Goal: Communication & Community: Share content

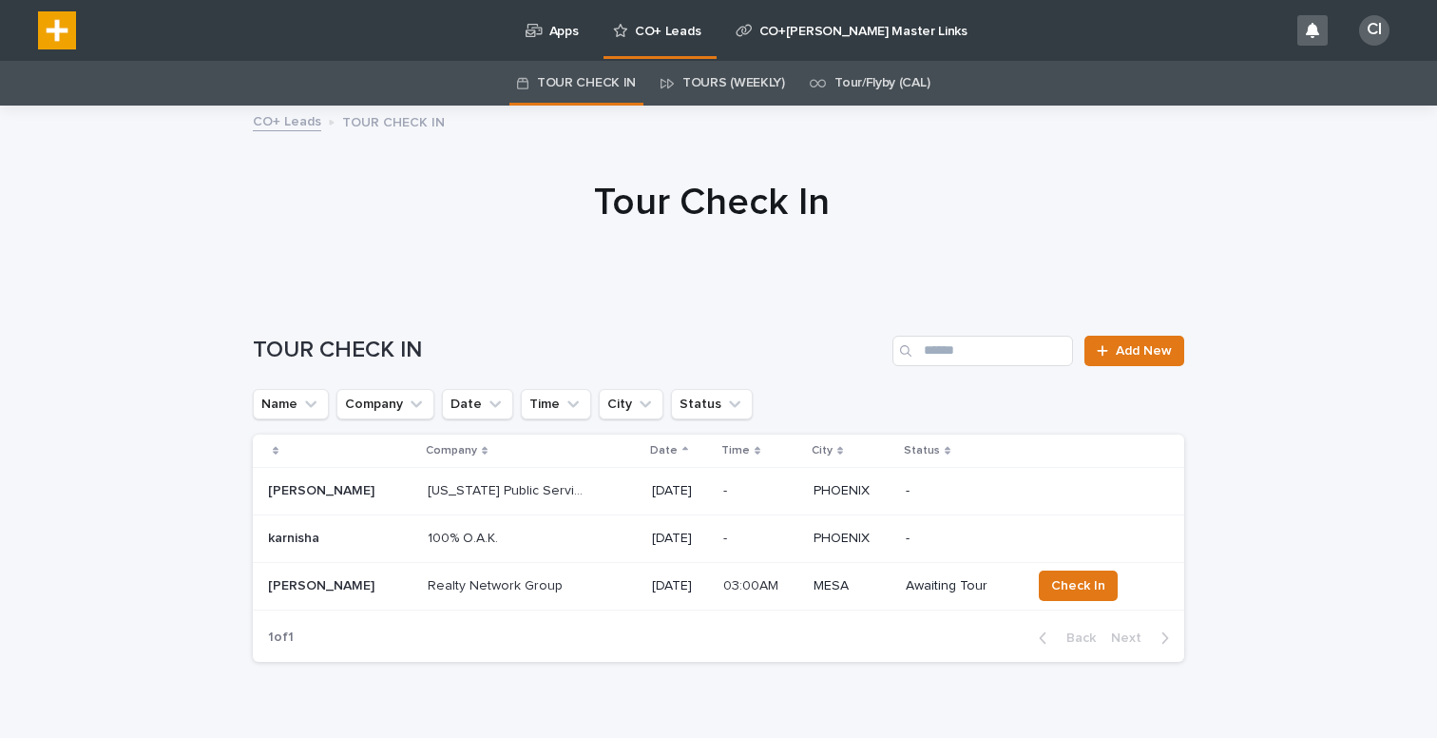
click at [548, 34] on div "Apps" at bounding box center [555, 20] width 63 height 40
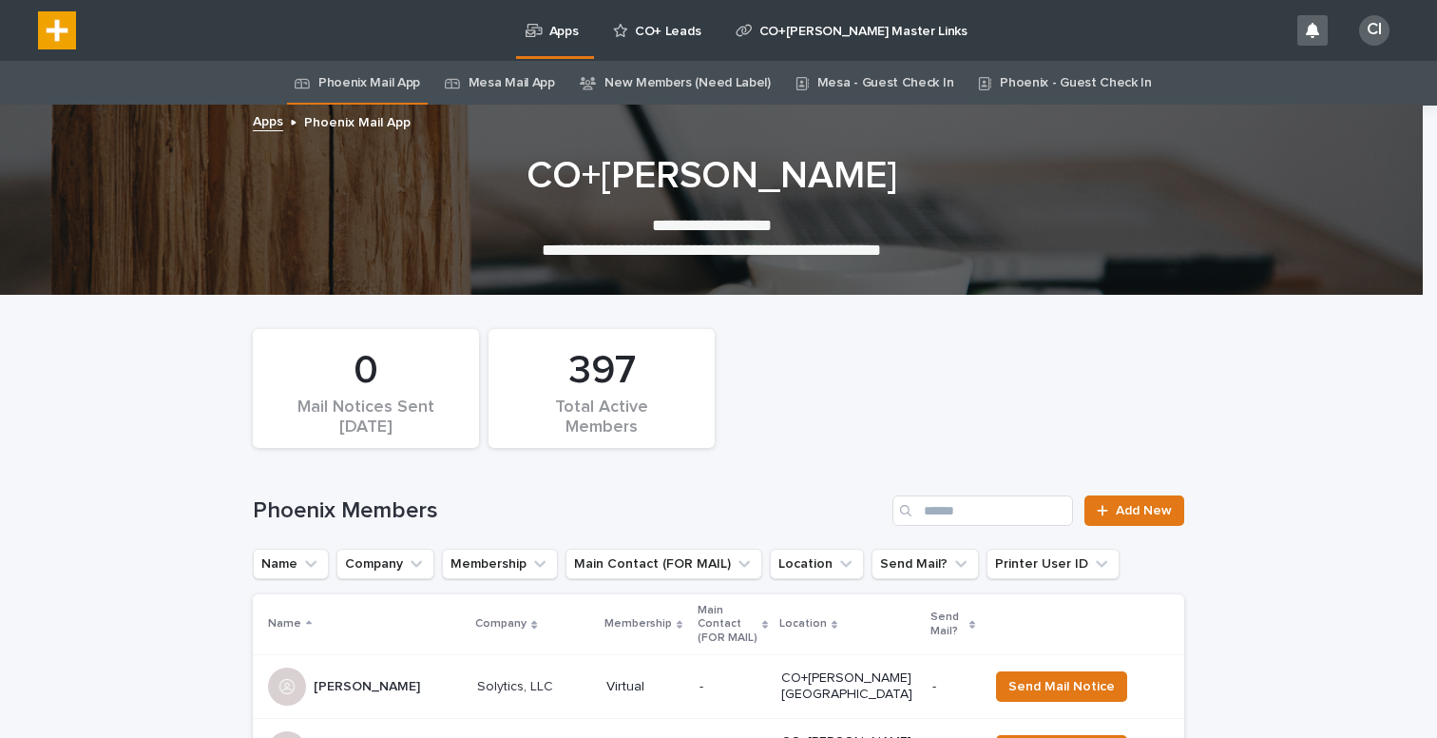
click at [509, 87] on link "Mesa Mail App" at bounding box center [512, 83] width 87 height 45
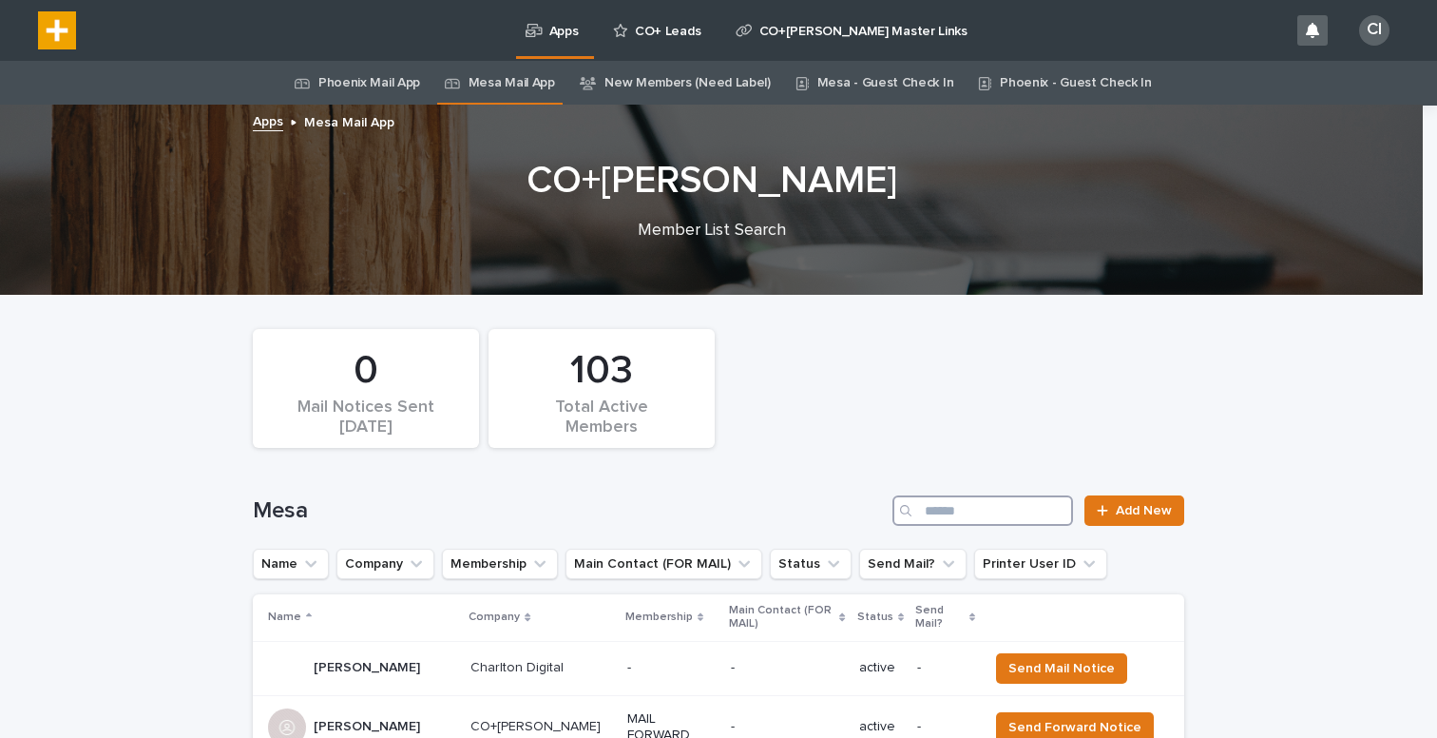
click at [936, 515] on input "Search" at bounding box center [983, 510] width 181 height 30
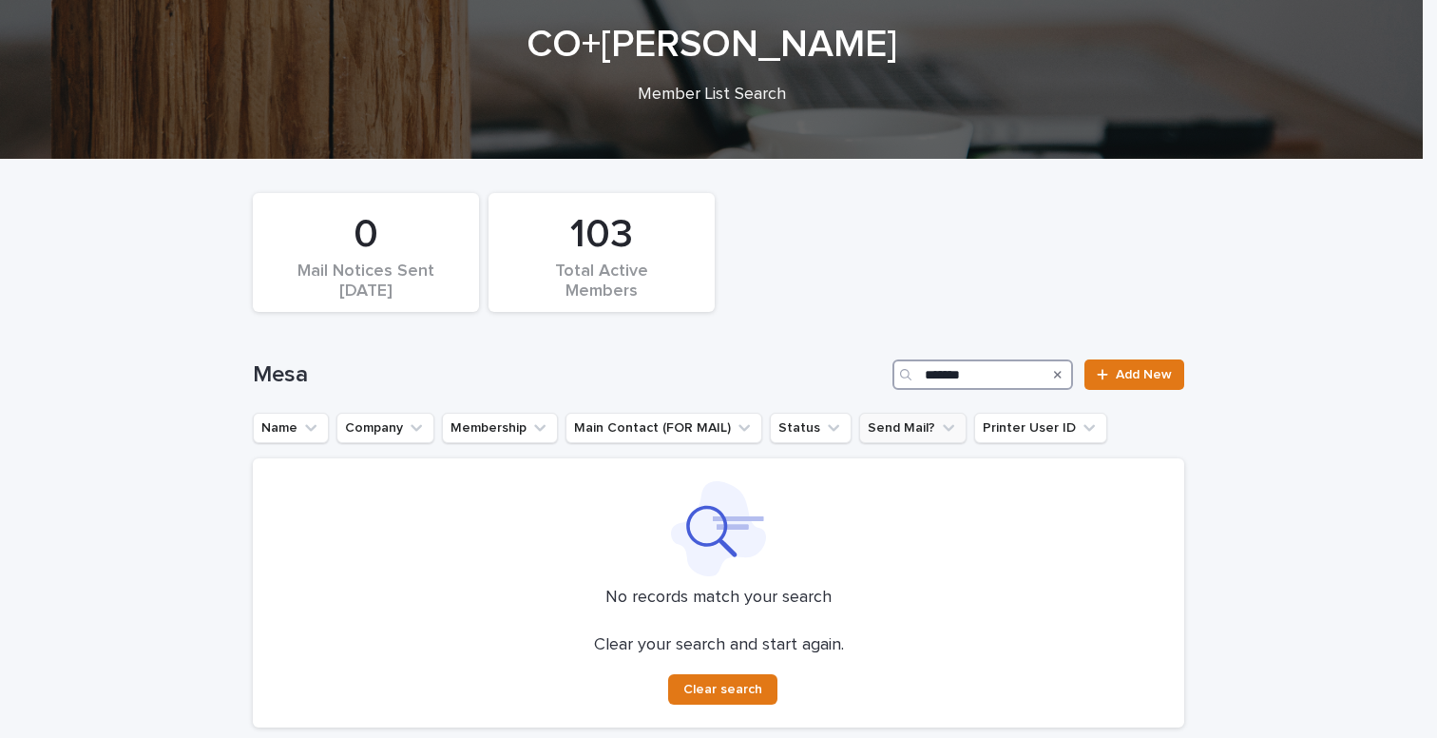
scroll to position [237, 0]
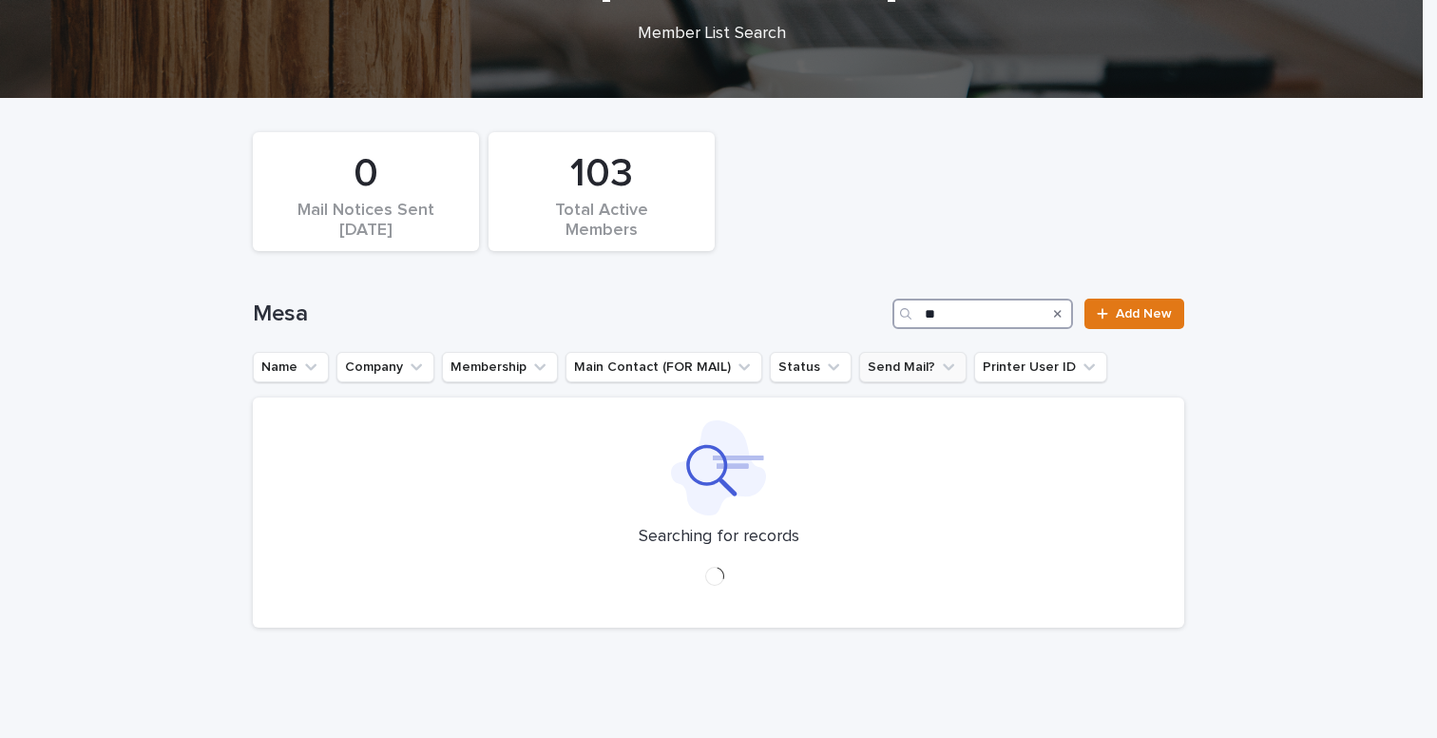
type input "*"
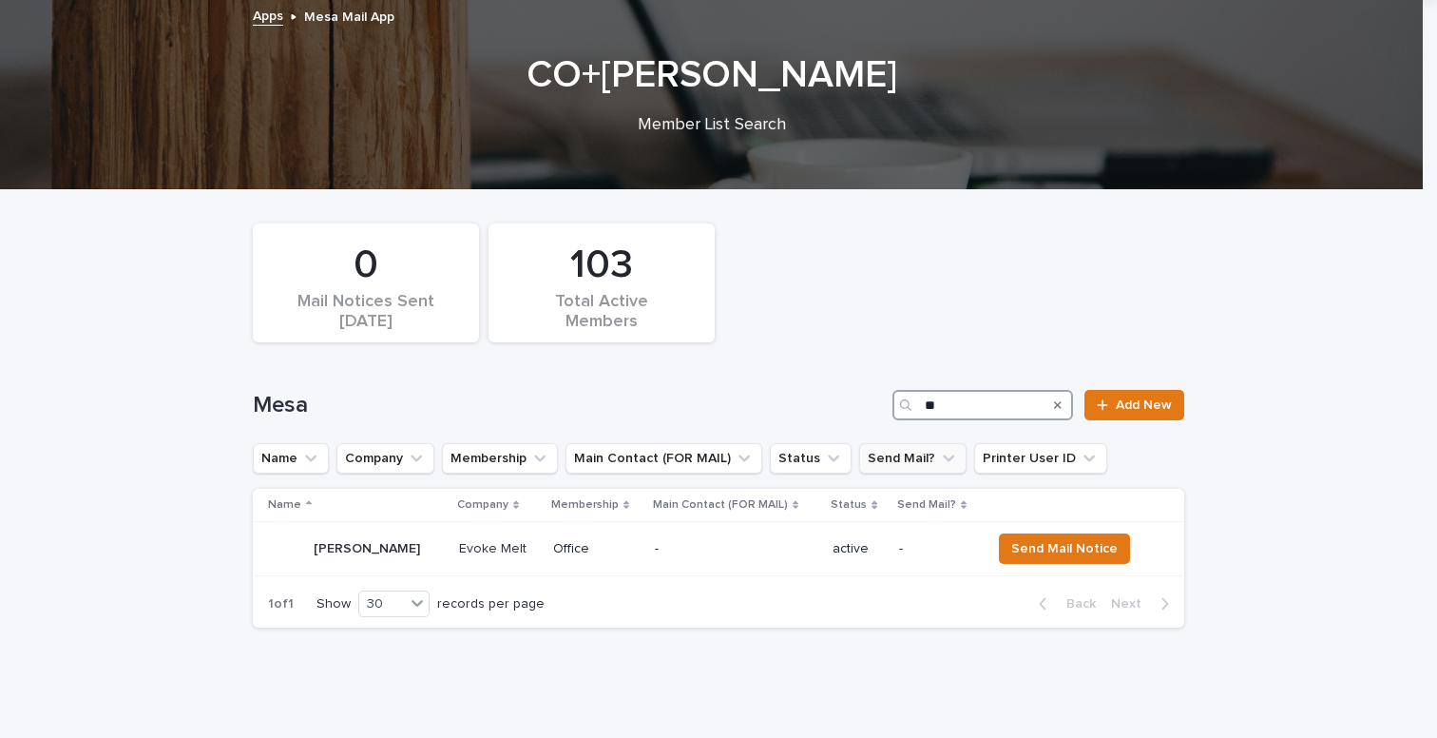
type input "*"
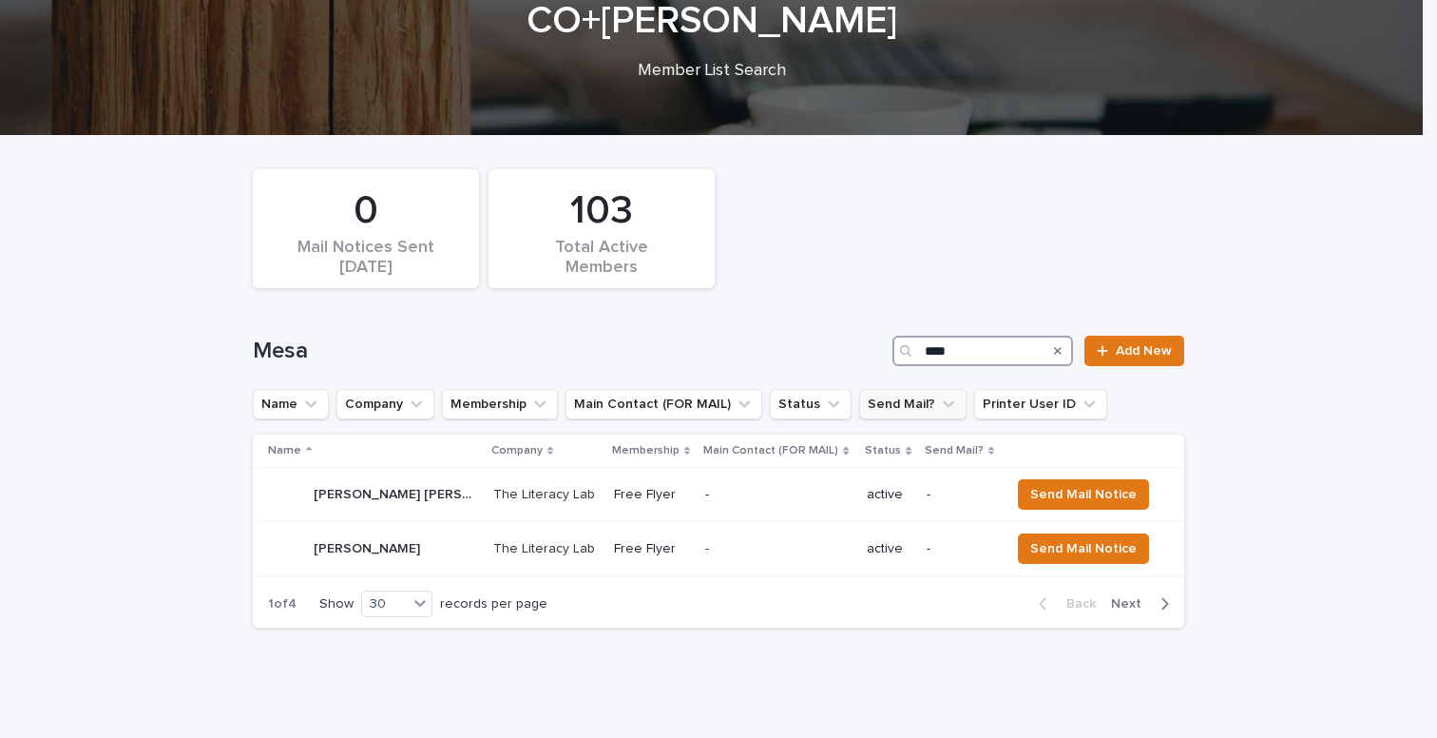
scroll to position [161, 0]
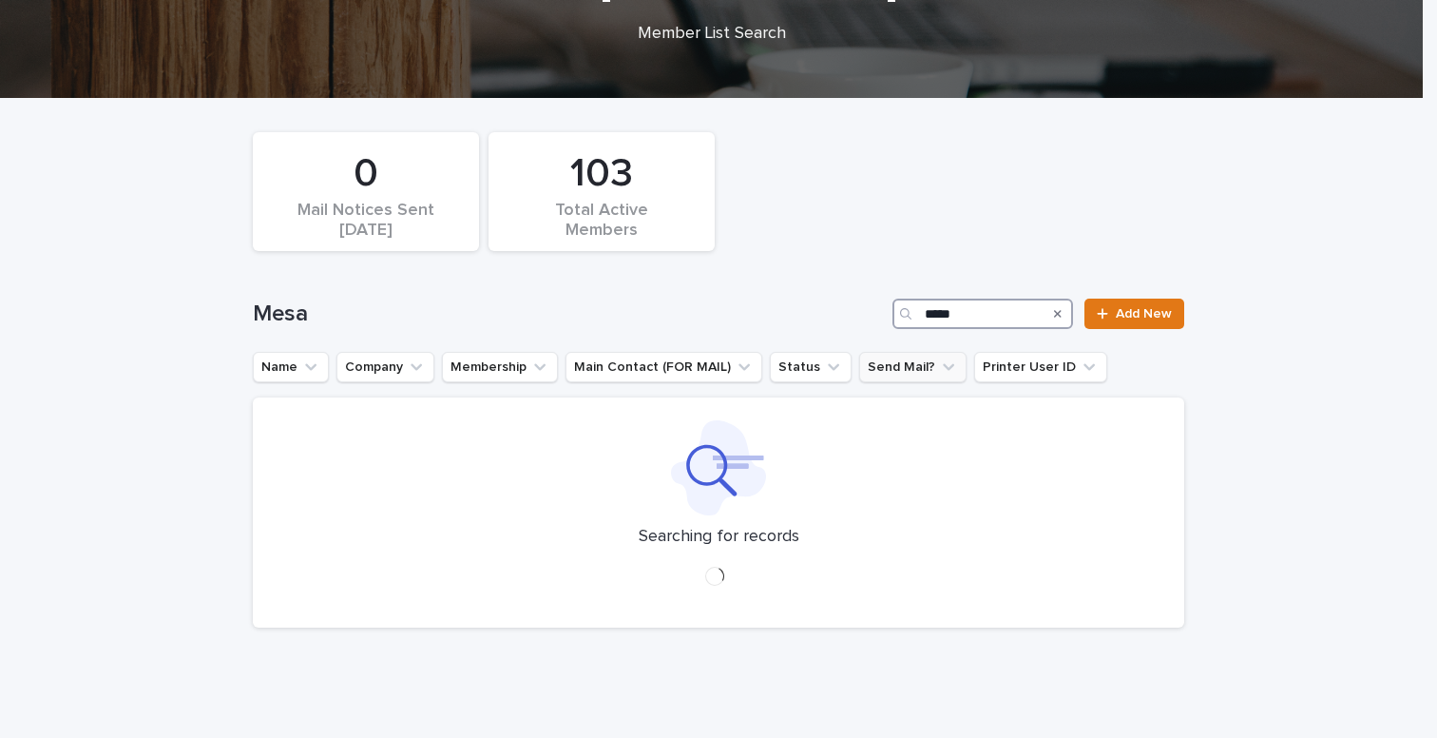
scroll to position [237, 0]
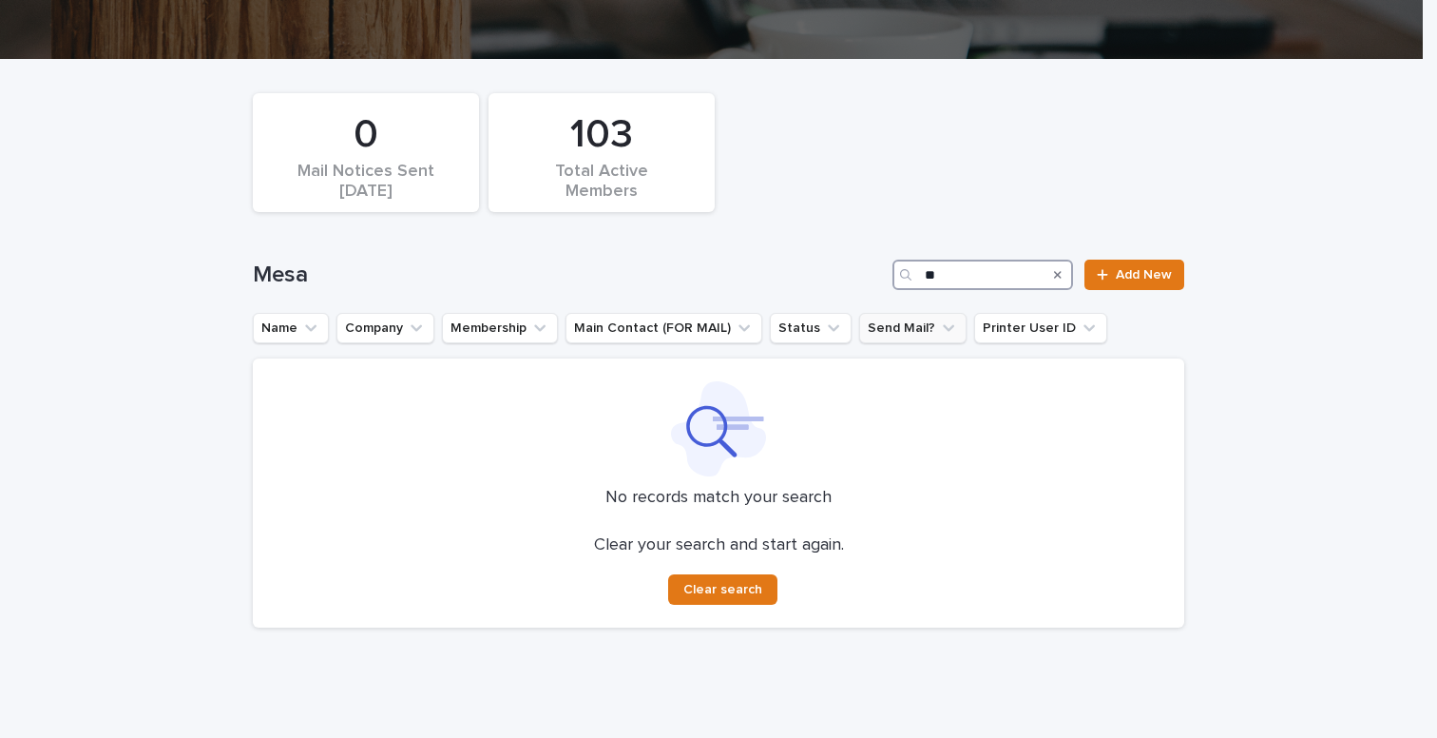
type input "*"
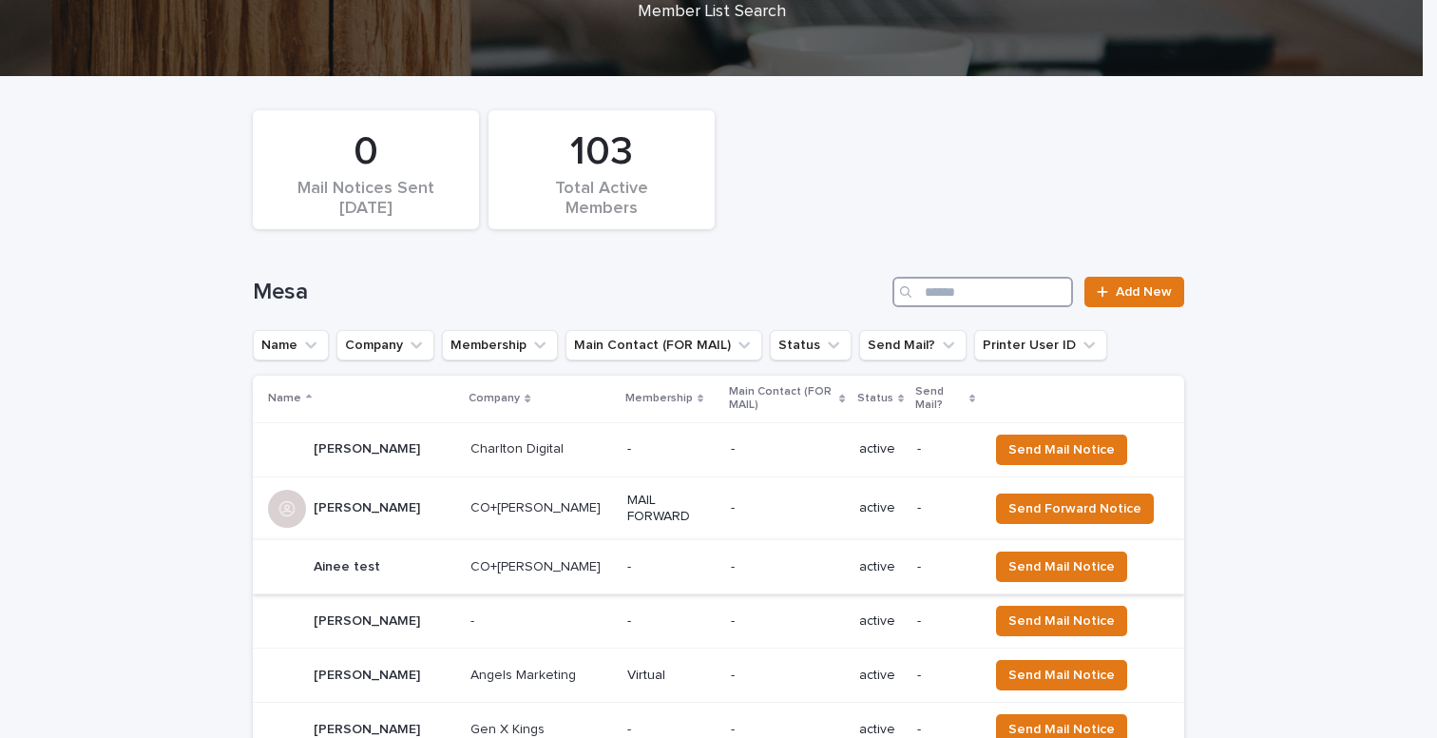
scroll to position [317, 0]
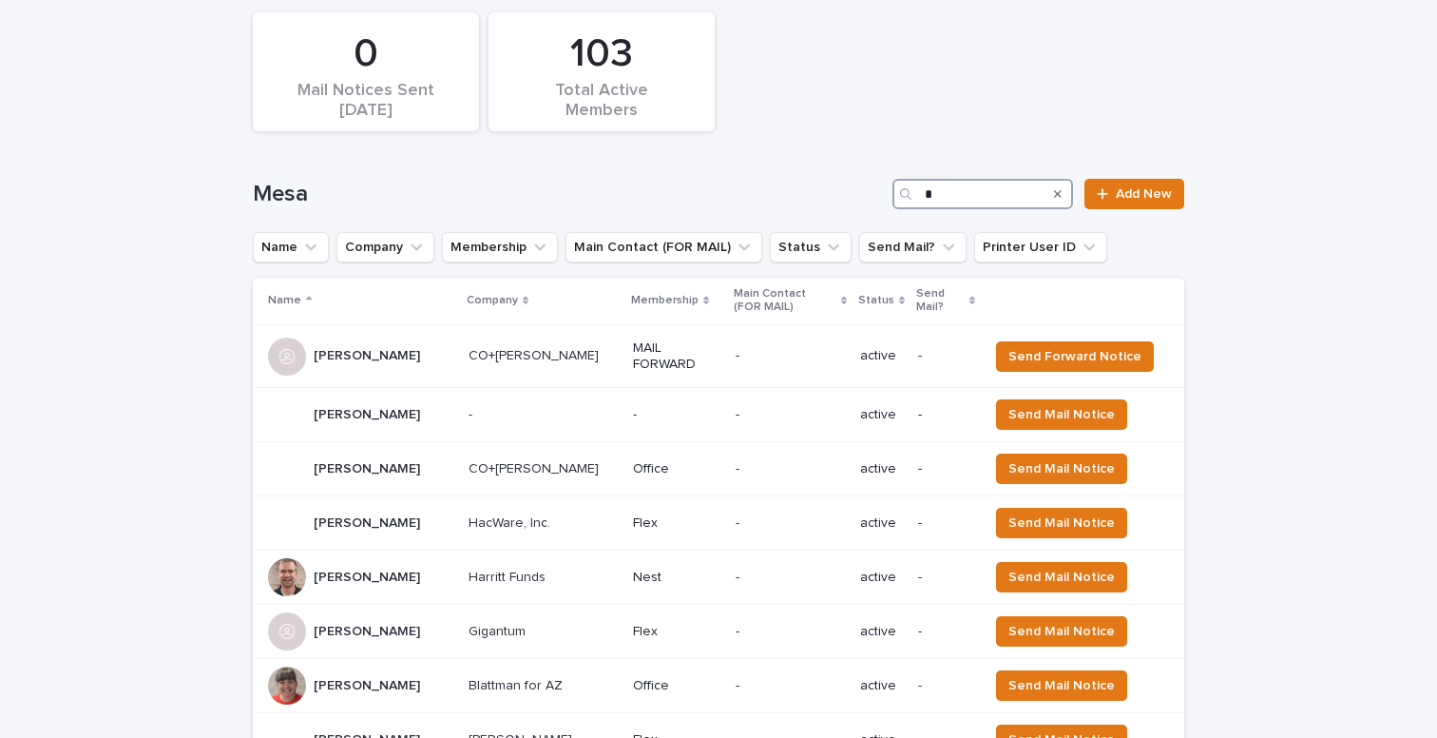
type input "*"
drag, startPoint x: 936, startPoint y: 200, endPoint x: 838, endPoint y: 185, distance: 99.0
click at [839, 185] on div "Mesa * Add New" at bounding box center [719, 194] width 932 height 30
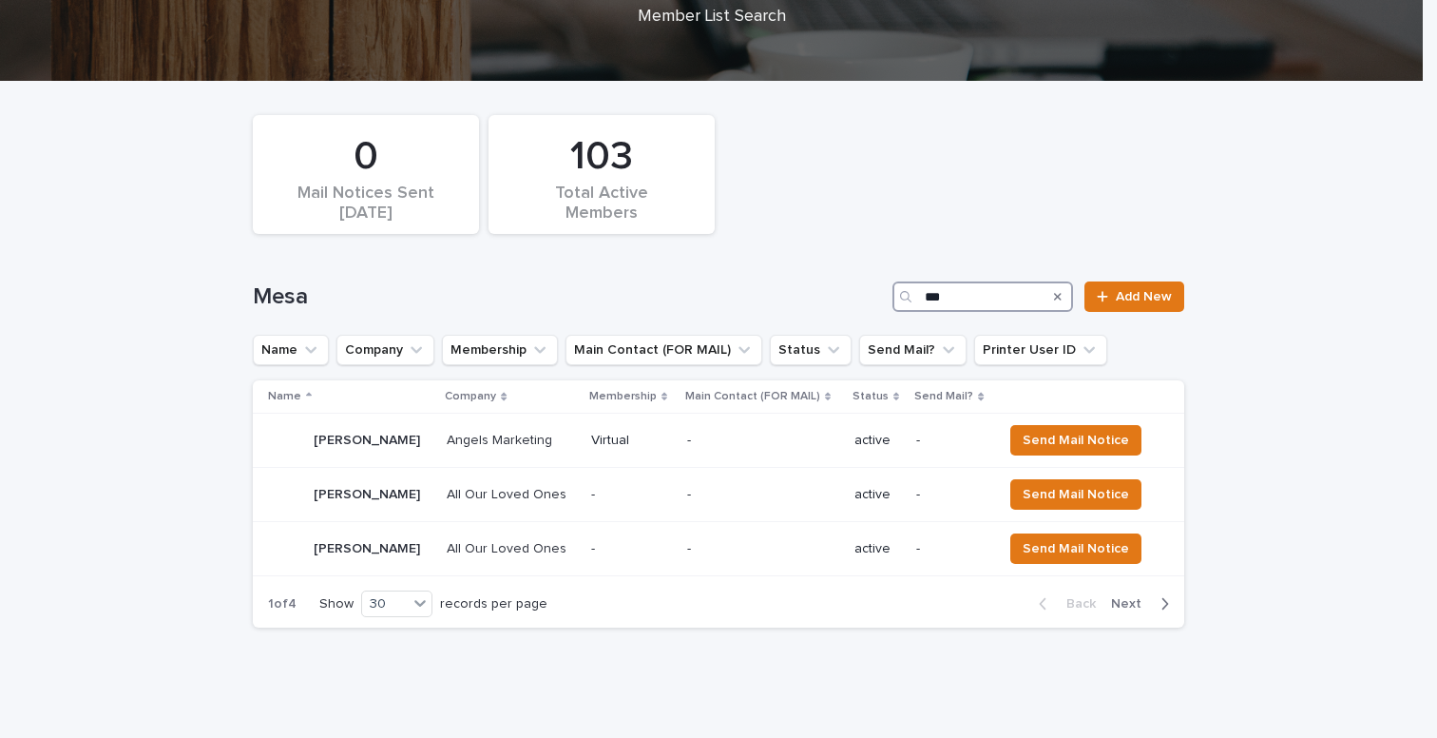
scroll to position [215, 0]
click at [1069, 441] on span "Send Mail Notice" at bounding box center [1076, 440] width 106 height 19
drag, startPoint x: 986, startPoint y: 303, endPoint x: 883, endPoint y: 298, distance: 102.8
click at [883, 298] on div "Mesa *** Add New" at bounding box center [719, 296] width 932 height 30
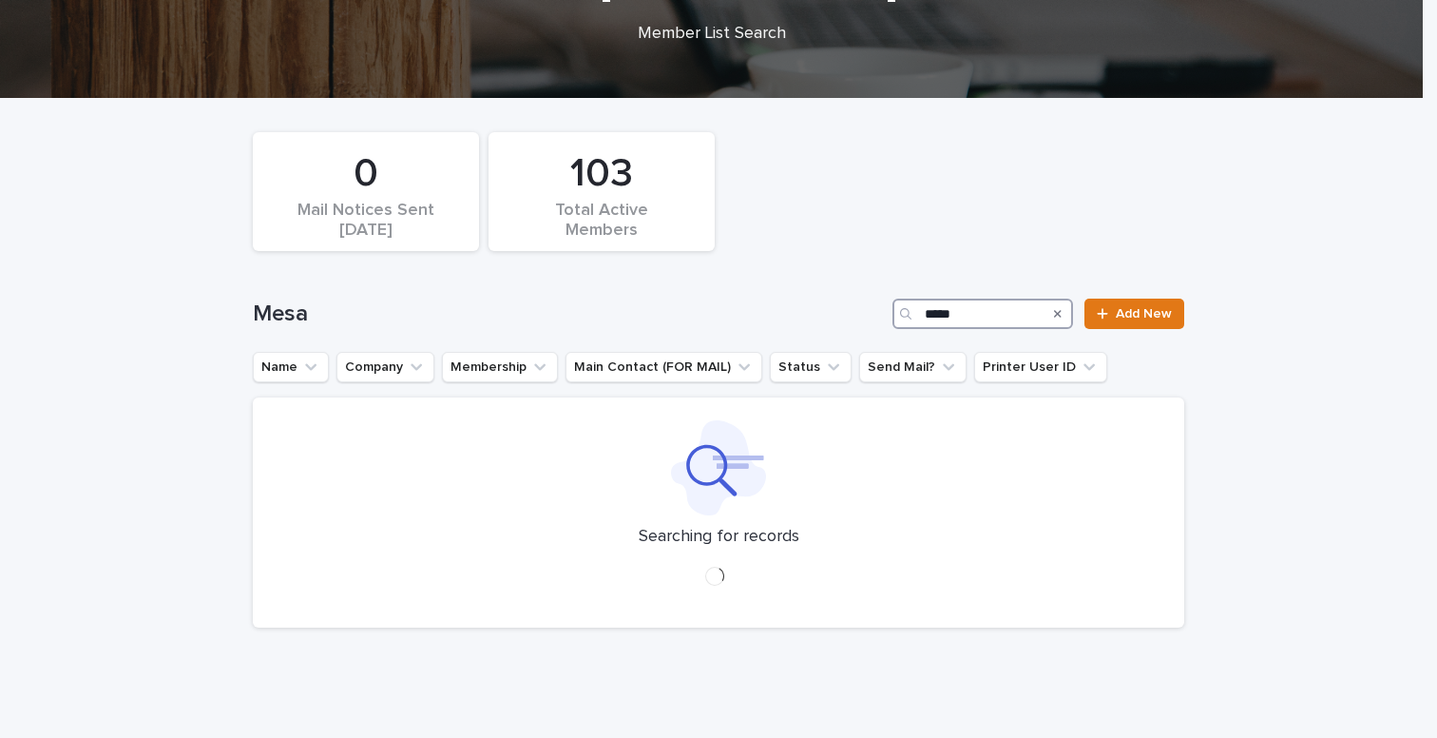
scroll to position [161, 0]
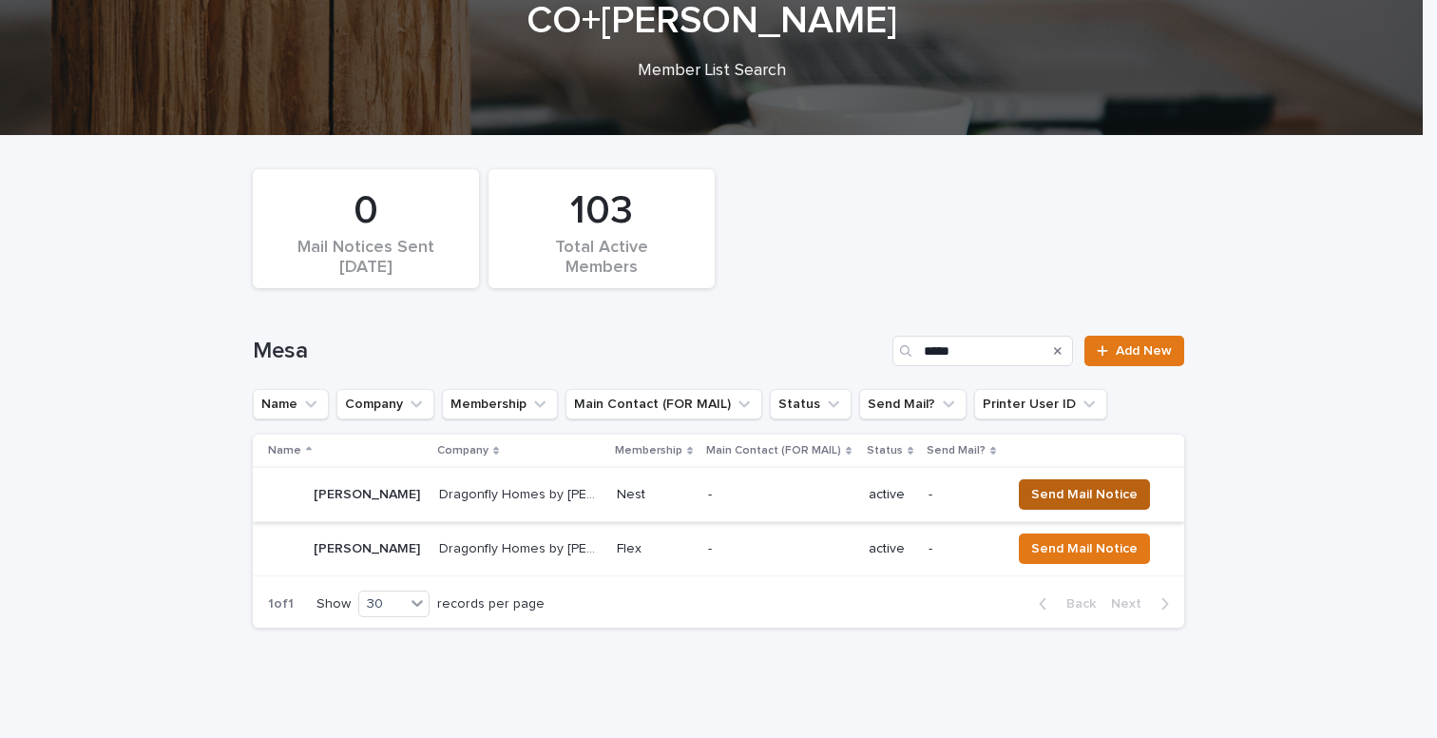
click at [1069, 497] on span "Send Mail Notice" at bounding box center [1084, 494] width 106 height 19
drag, startPoint x: 976, startPoint y: 353, endPoint x: 821, endPoint y: 346, distance: 155.1
click at [821, 346] on div "Mesa ***** Add New" at bounding box center [719, 351] width 932 height 30
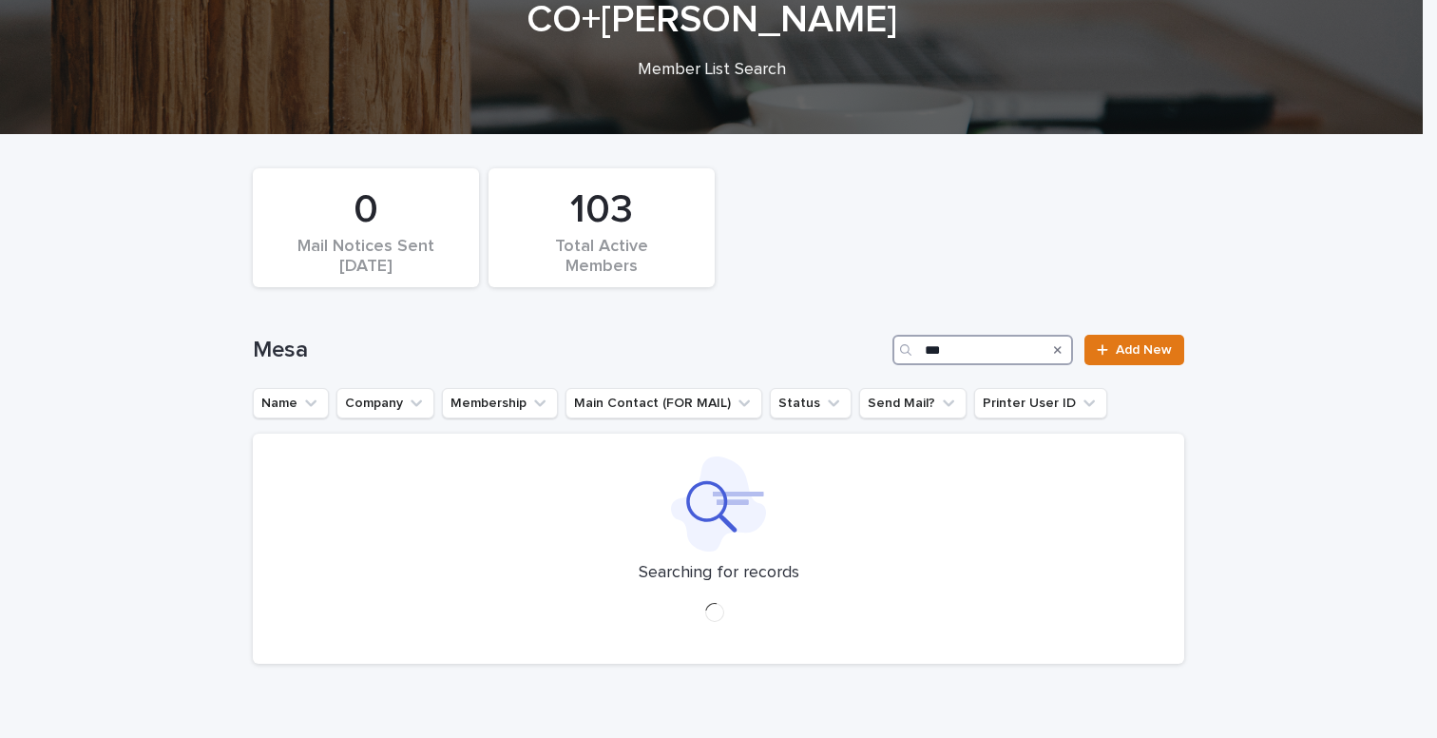
scroll to position [106, 0]
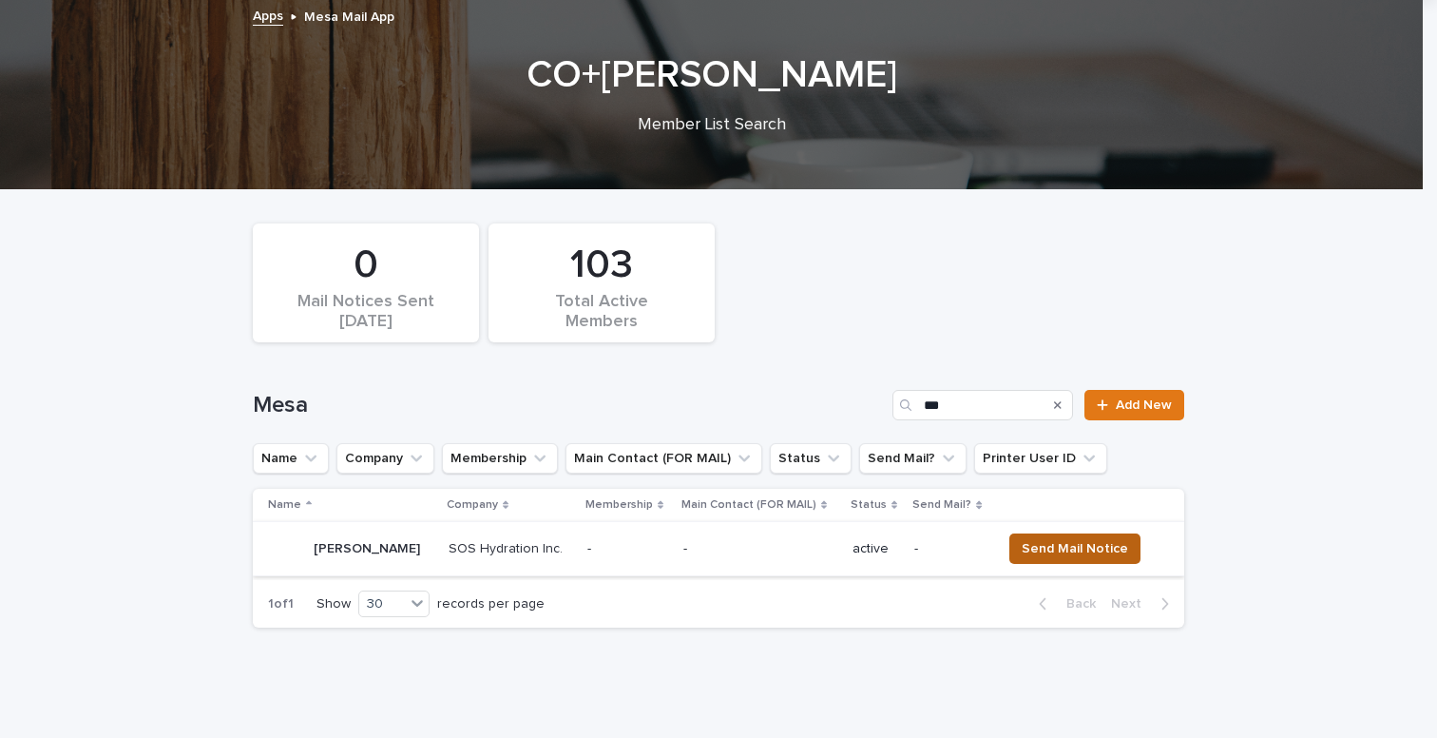
click at [1090, 543] on span "Send Mail Notice" at bounding box center [1075, 548] width 106 height 19
drag, startPoint x: 954, startPoint y: 404, endPoint x: 840, endPoint y: 405, distance: 113.1
click at [840, 405] on div "Mesa *** Add New" at bounding box center [719, 405] width 932 height 30
type input "*"
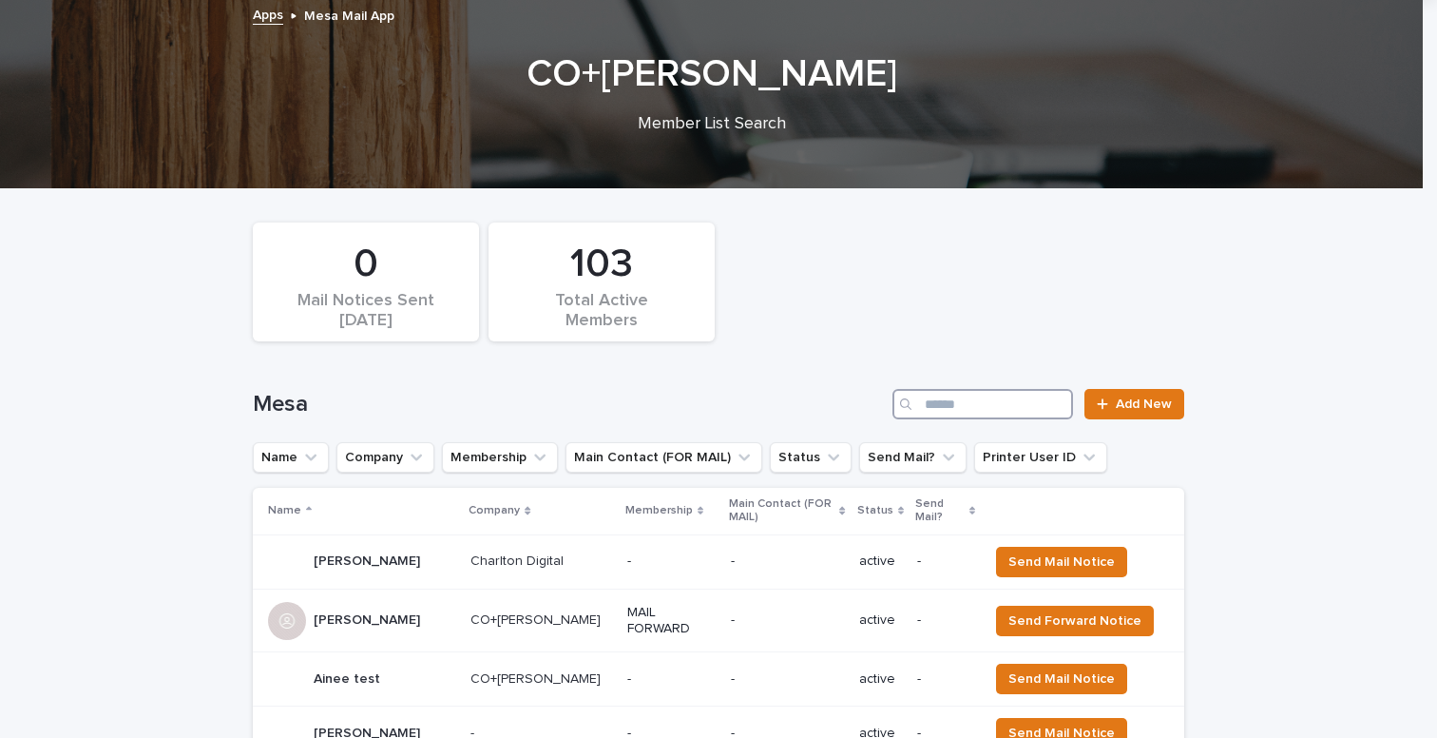
click at [984, 410] on input "Search" at bounding box center [983, 404] width 181 height 30
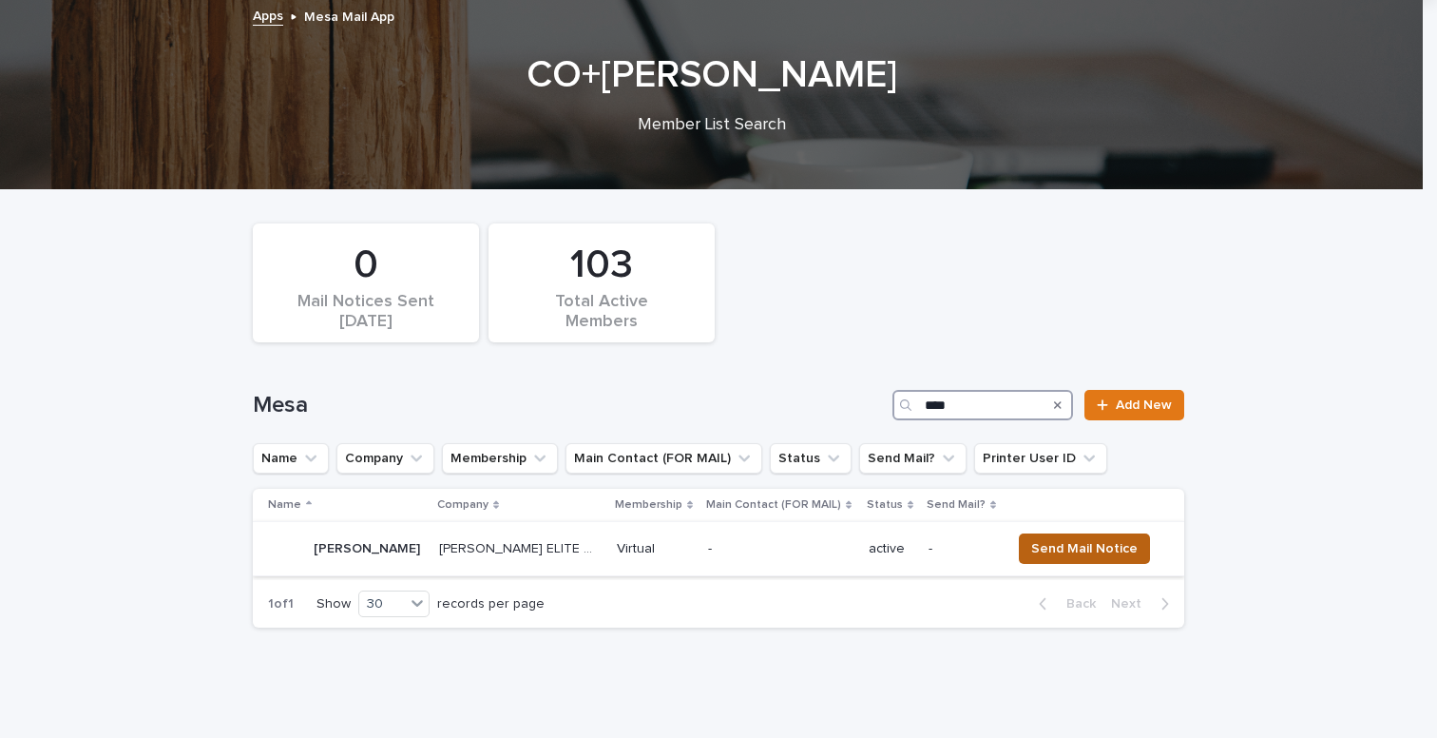
type input "****"
click at [1091, 553] on span "Send Mail Notice" at bounding box center [1084, 548] width 106 height 19
